Goal: Transaction & Acquisition: Purchase product/service

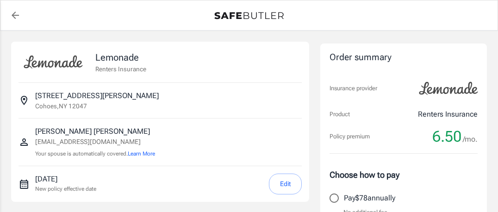
select select "15000"
select select "500"
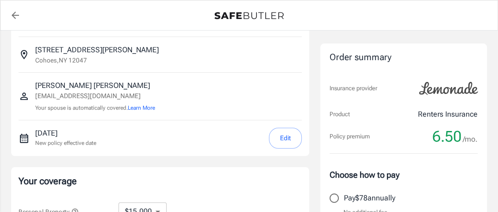
scroll to position [93, 0]
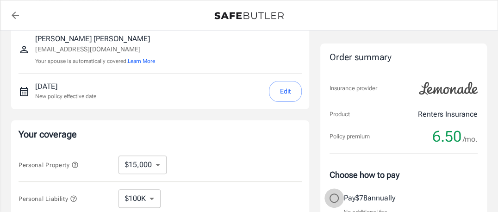
click at [330, 197] on input "Pay $78 annually" at bounding box center [333, 197] width 19 height 19
radio input "true"
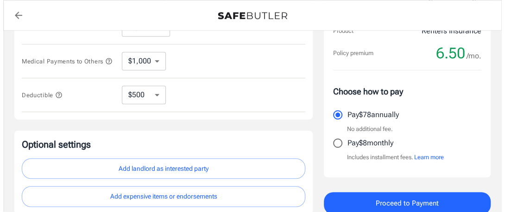
scroll to position [306, 0]
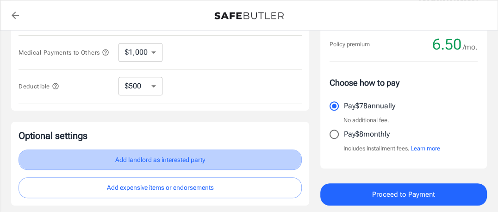
click at [167, 161] on button "Add landlord as interested party" at bounding box center [160, 160] width 283 height 21
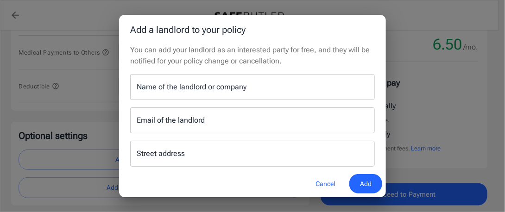
click at [155, 82] on input "Name of the landlord or company" at bounding box center [252, 87] width 244 height 26
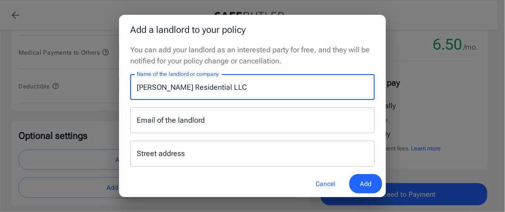
type input "[PERSON_NAME] Residential LLC"
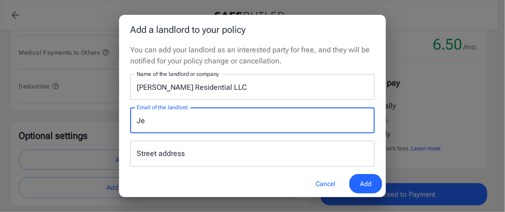
type input "J"
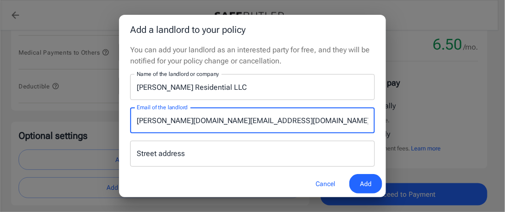
type input "[PERSON_NAME][DOMAIN_NAME][EMAIL_ADDRESS][DOMAIN_NAME]"
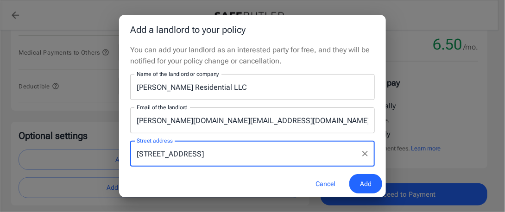
click at [361, 187] on span "Add" at bounding box center [366, 184] width 12 height 12
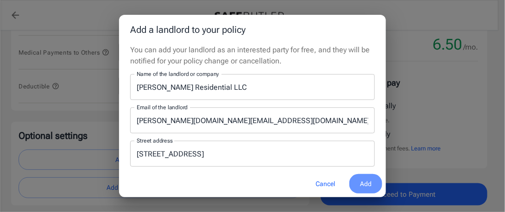
click at [360, 180] on span "Add" at bounding box center [366, 184] width 12 height 12
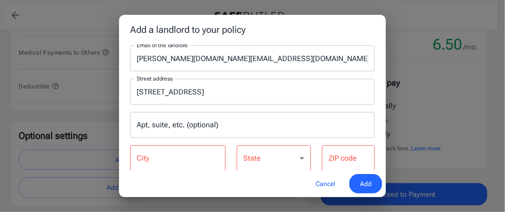
scroll to position [75, 0]
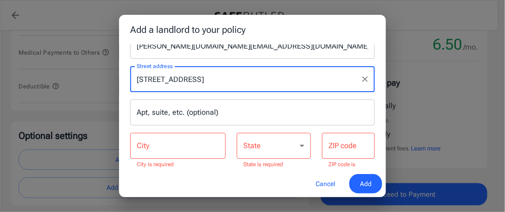
drag, startPoint x: 210, startPoint y: 79, endPoint x: 172, endPoint y: 79, distance: 38.0
click at [172, 79] on input "[STREET_ADDRESS]" at bounding box center [245, 79] width 222 height 18
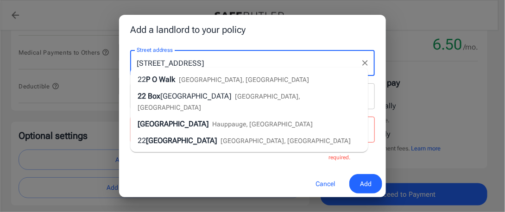
scroll to position [99, 0]
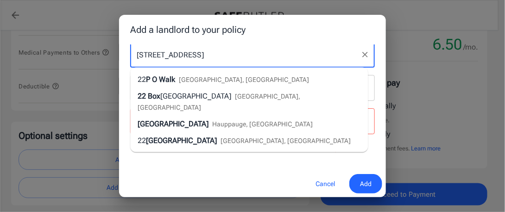
type input "[STREET_ADDRESS]"
click at [165, 181] on div "Cancel Add" at bounding box center [252, 183] width 267 height 27
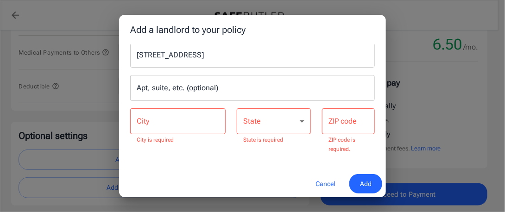
click at [147, 124] on input "City" at bounding box center [177, 121] width 95 height 26
paste input "Cropseyville"
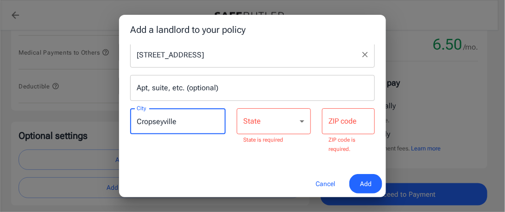
type input "Cropseyville"
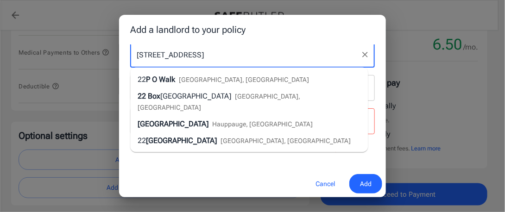
drag, startPoint x: 210, startPoint y: 54, endPoint x: 174, endPoint y: 51, distance: 35.7
click at [174, 51] on input "[STREET_ADDRESS]" at bounding box center [245, 55] width 222 height 18
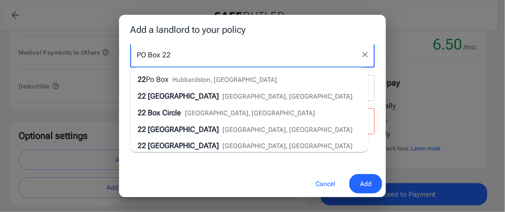
type input "PO Box 22"
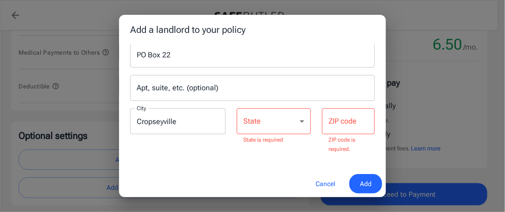
click at [222, 171] on div "Cancel Add" at bounding box center [252, 183] width 267 height 27
click at [257, 128] on select "[US_STATE] [US_STATE] [US_STATE] [US_STATE] [US_STATE] [US_STATE] [US_STATE] [U…" at bounding box center [274, 121] width 74 height 26
select select "NY"
click at [237, 108] on select "[US_STATE] [US_STATE] [US_STATE] [US_STATE] [US_STATE] [US_STATE] [US_STATE] [U…" at bounding box center [274, 121] width 74 height 26
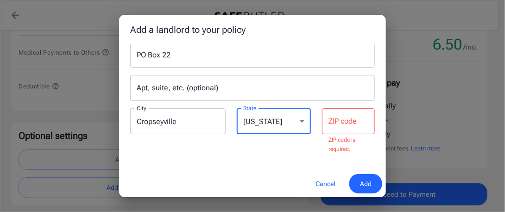
click at [329, 121] on input "ZIP code" at bounding box center [348, 121] width 53 height 26
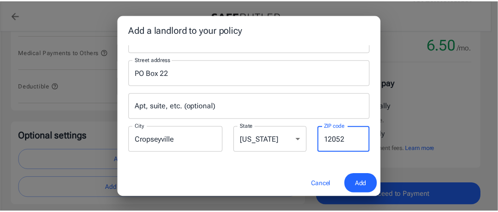
scroll to position [81, 0]
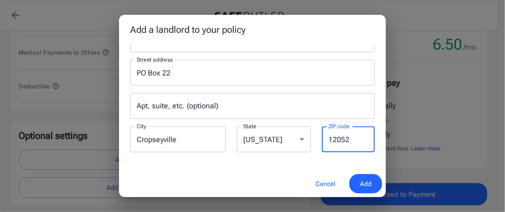
type input "12052"
click at [362, 186] on span "Add" at bounding box center [366, 184] width 12 height 12
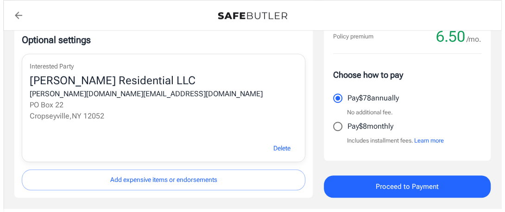
scroll to position [445, 0]
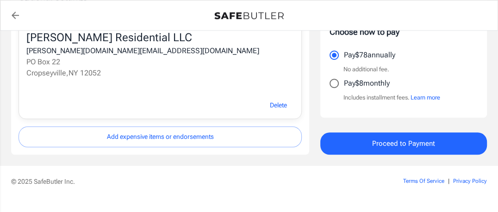
click at [374, 137] on span "Proceed to Payment" at bounding box center [403, 143] width 63 height 12
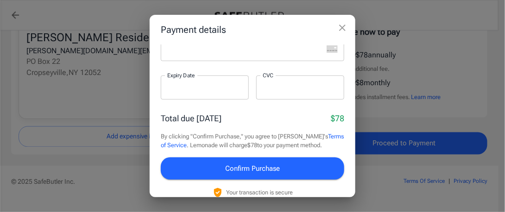
scroll to position [41, 0]
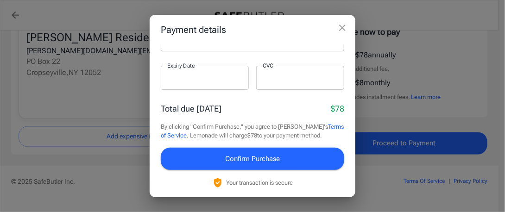
click at [278, 160] on button "Confirm Purchase" at bounding box center [252, 159] width 183 height 22
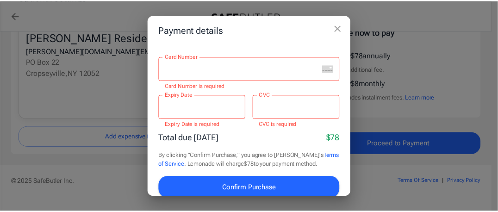
scroll to position [0, 0]
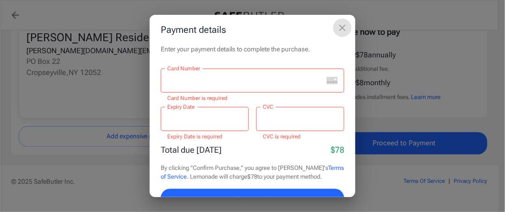
click at [340, 25] on icon "close" at bounding box center [342, 28] width 6 height 6
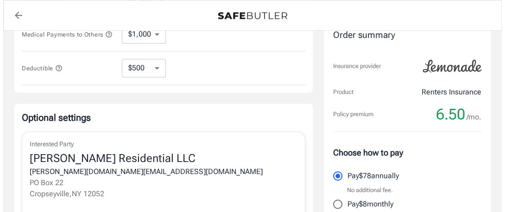
scroll to position [418, 0]
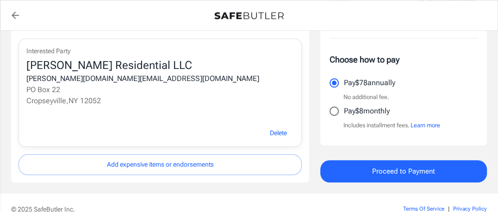
click at [371, 169] on button "Proceed to Payment" at bounding box center [403, 171] width 167 height 22
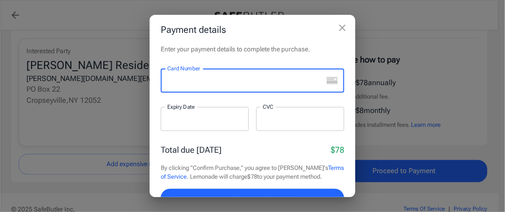
click at [446, 137] on div "Payment details Enter your payment details to complete the purchase. Card Numbe…" at bounding box center [252, 106] width 505 height 212
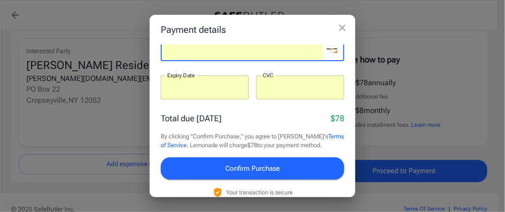
scroll to position [41, 0]
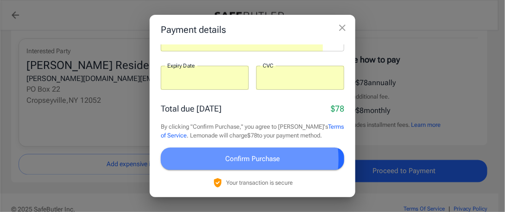
click at [246, 159] on span "Confirm Purchase" at bounding box center [252, 159] width 55 height 12
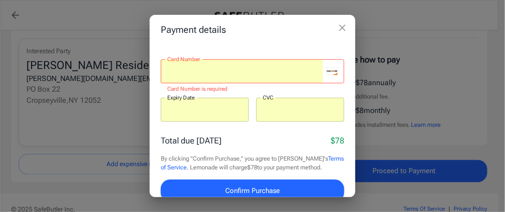
scroll to position [0, 0]
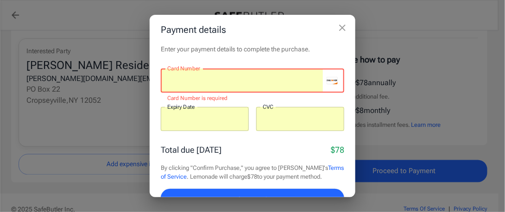
click at [256, 141] on div "CVC CVC ​" at bounding box center [300, 124] width 88 height 35
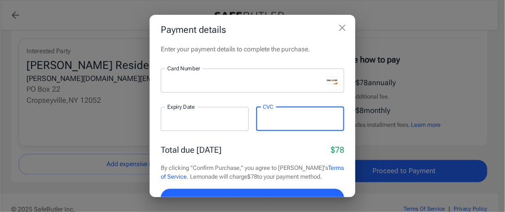
click at [230, 194] on span "Confirm Purchase" at bounding box center [252, 200] width 55 height 12
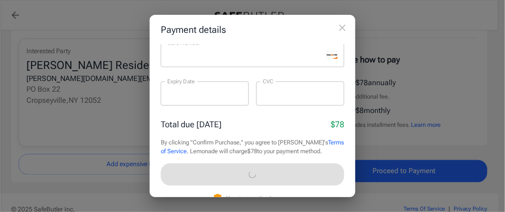
scroll to position [41, 0]
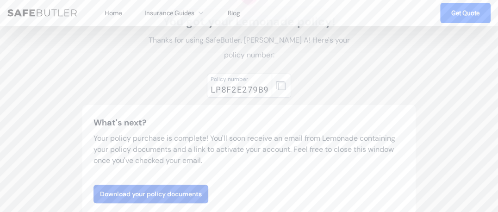
scroll to position [93, 0]
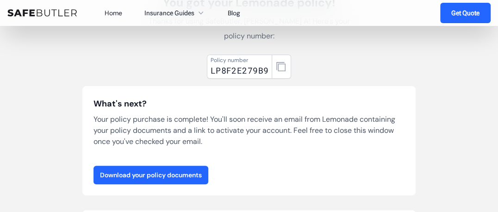
click at [134, 174] on link "Download your policy documents" at bounding box center [151, 175] width 115 height 19
click at [144, 175] on link "Download your policy documents" at bounding box center [151, 175] width 115 height 19
